Goal: Information Seeking & Learning: Learn about a topic

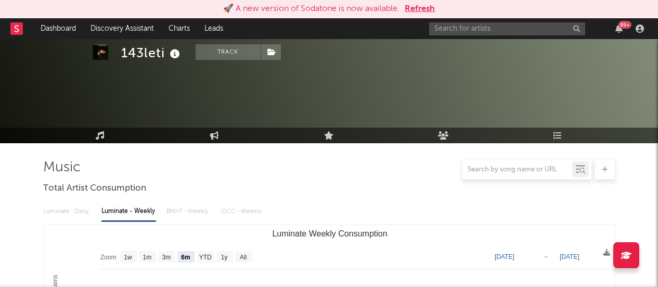
select select "6m"
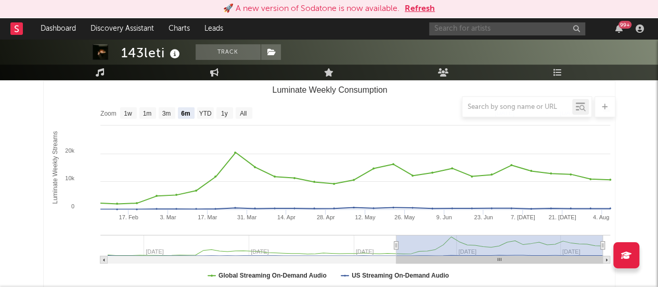
click at [463, 25] on input "text" at bounding box center [507, 28] width 156 height 13
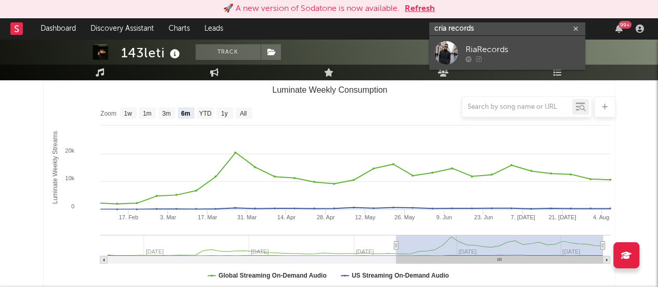
type input "cria records"
click at [439, 47] on div at bounding box center [445, 52] width 23 height 23
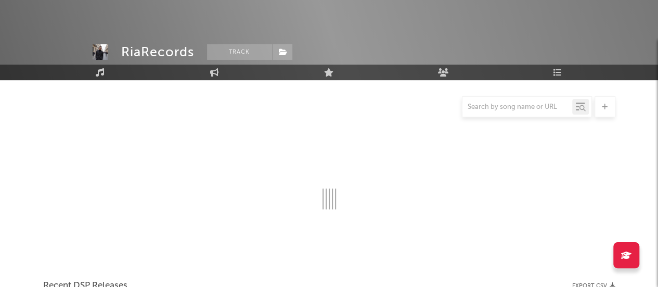
scroll to position [144, 0]
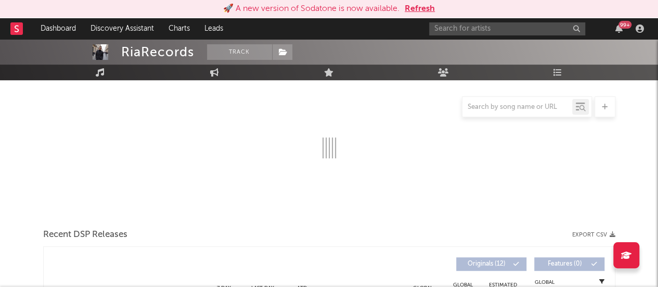
select select "1w"
